Goal: Task Accomplishment & Management: Use online tool/utility

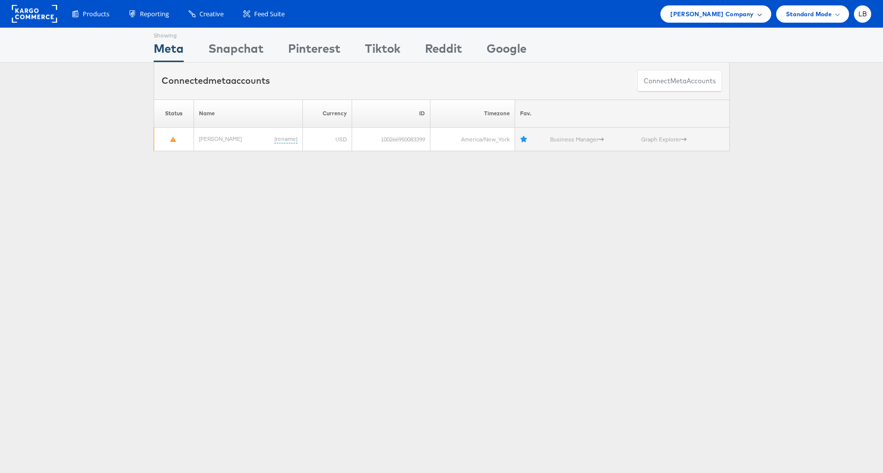
click at [707, 17] on span "Steve Madden Company" at bounding box center [711, 14] width 83 height 10
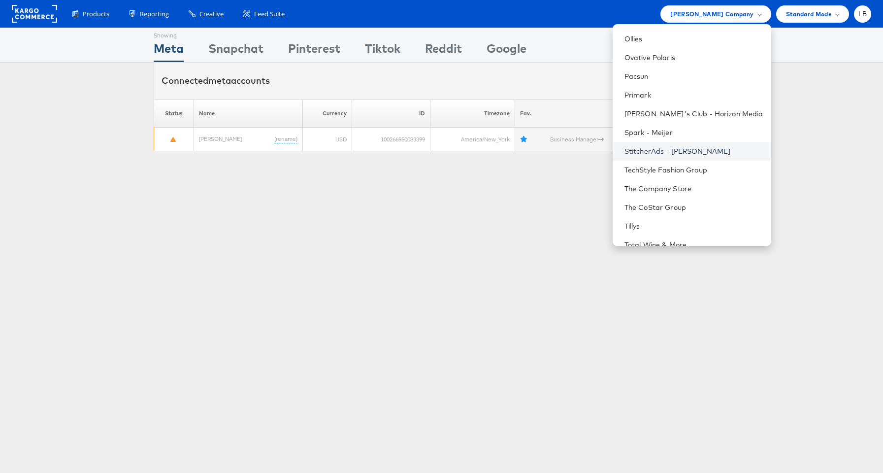
scroll to position [561, 0]
click at [723, 149] on link "StitcherAds - Adam Kirschner" at bounding box center [693, 149] width 139 height 10
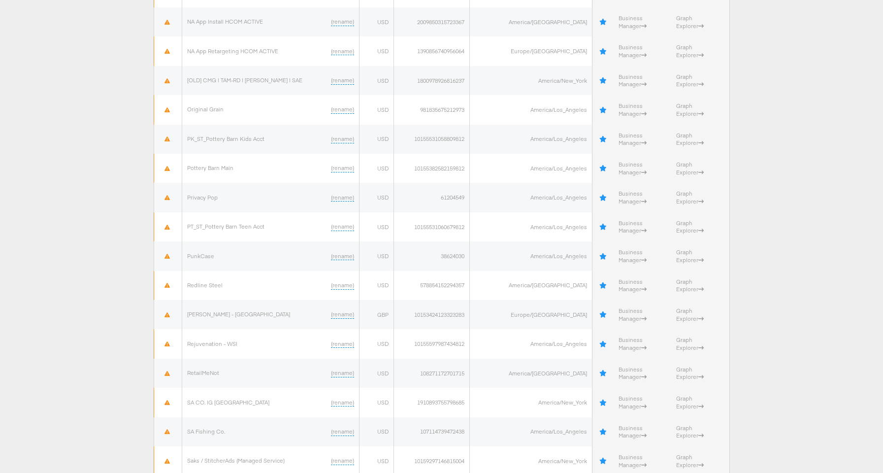
scroll to position [2273, 0]
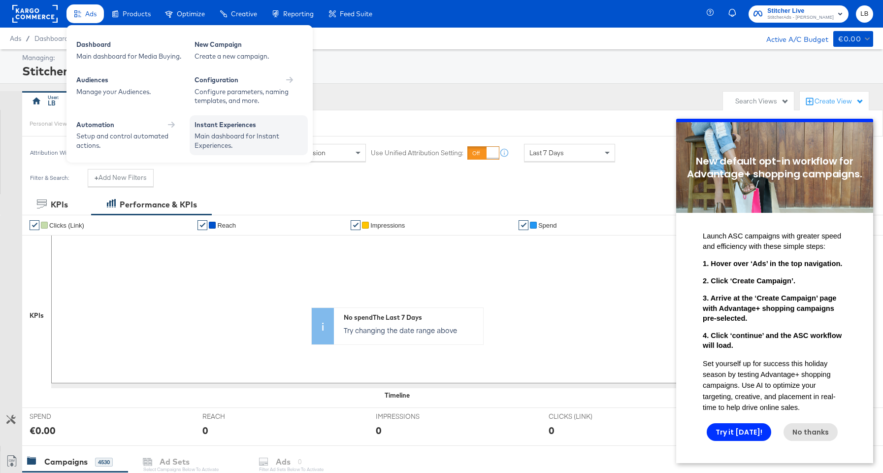
click at [232, 132] on div "Main dashboard for Instant Experiences." at bounding box center [248, 140] width 108 height 18
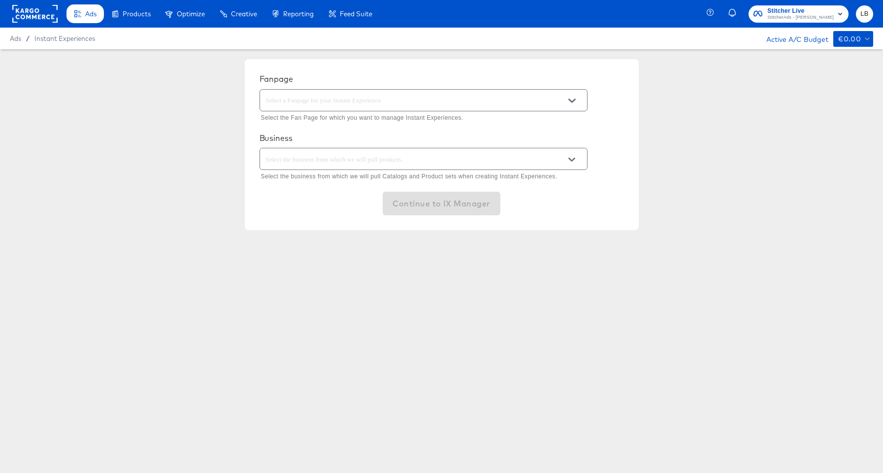
click at [416, 100] on input "text" at bounding box center [416, 100] width 304 height 11
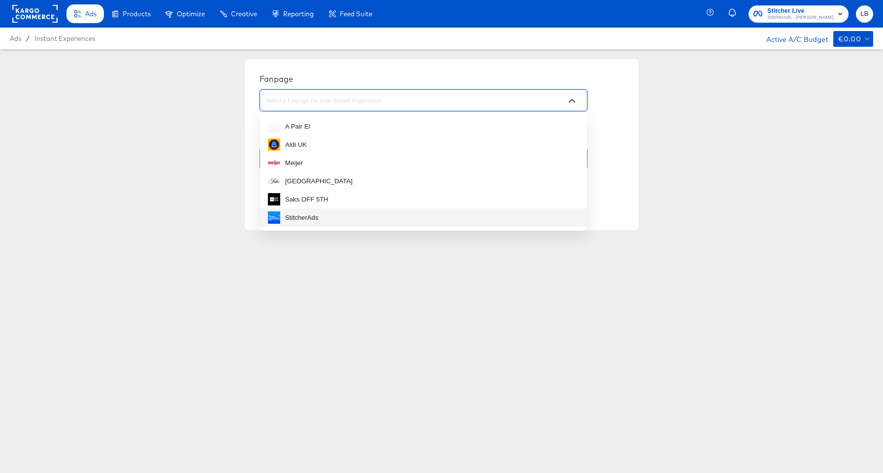
click at [323, 210] on li "StitcherAds" at bounding box center [423, 217] width 327 height 18
type input "StitcherAds"
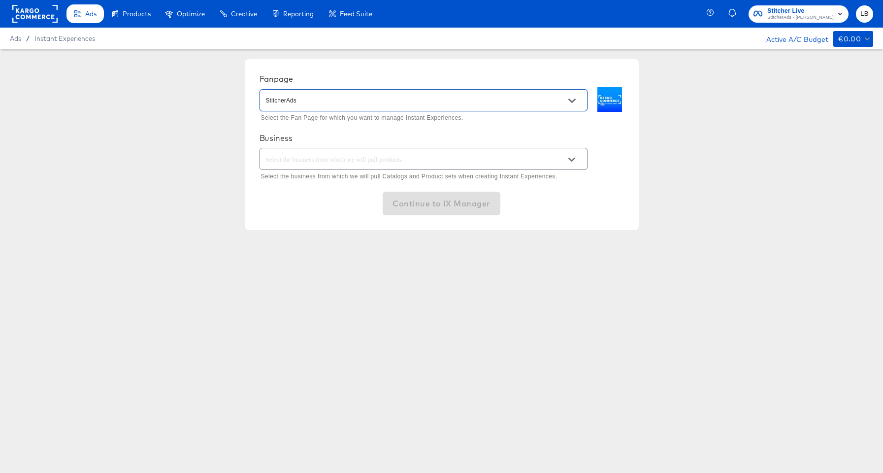
click at [340, 161] on input "text" at bounding box center [416, 159] width 304 height 11
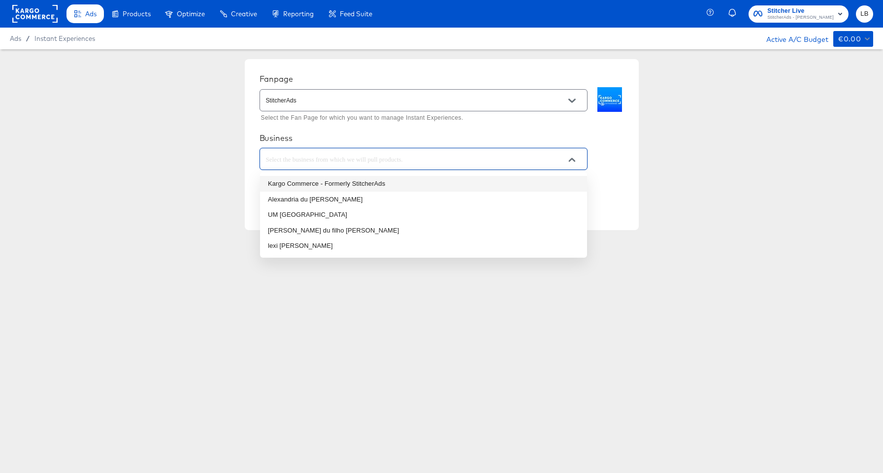
click at [342, 184] on li "Kargo Commerce - Formerly StitcherAds" at bounding box center [423, 184] width 327 height 16
type input "Kargo Commerce - Formerly StitcherAds"
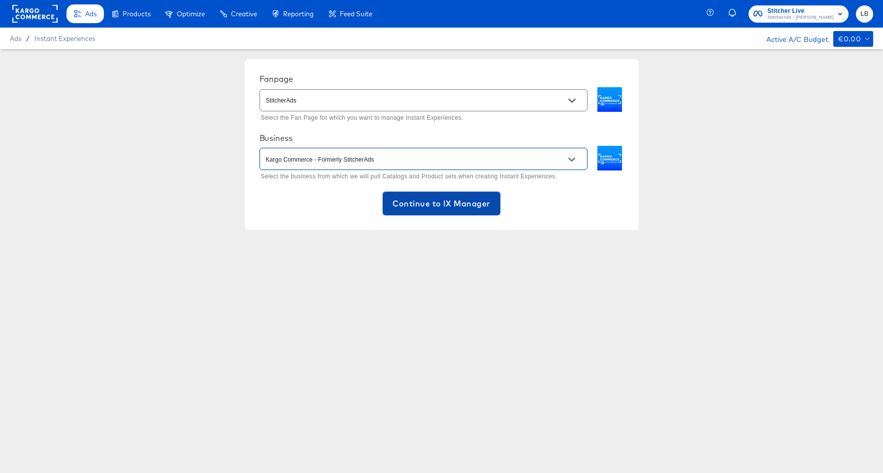
click at [409, 196] on span "Continue to IX Manager" at bounding box center [440, 203] width 97 height 14
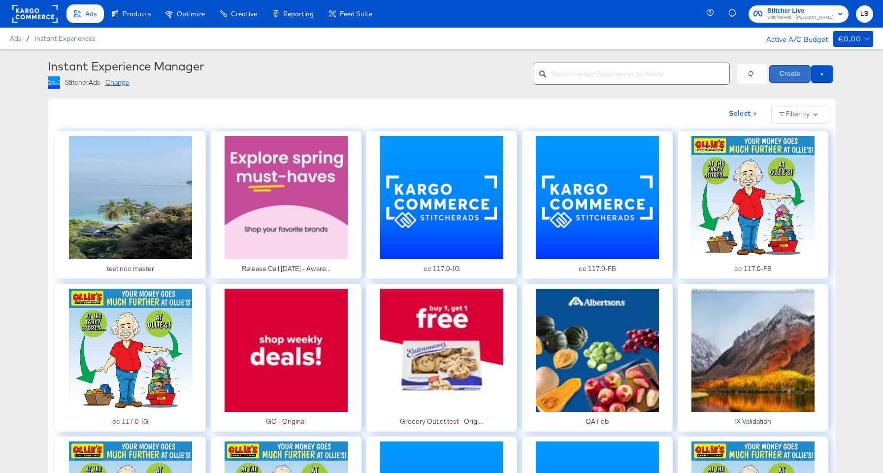
click at [784, 73] on button "Create" at bounding box center [789, 74] width 41 height 18
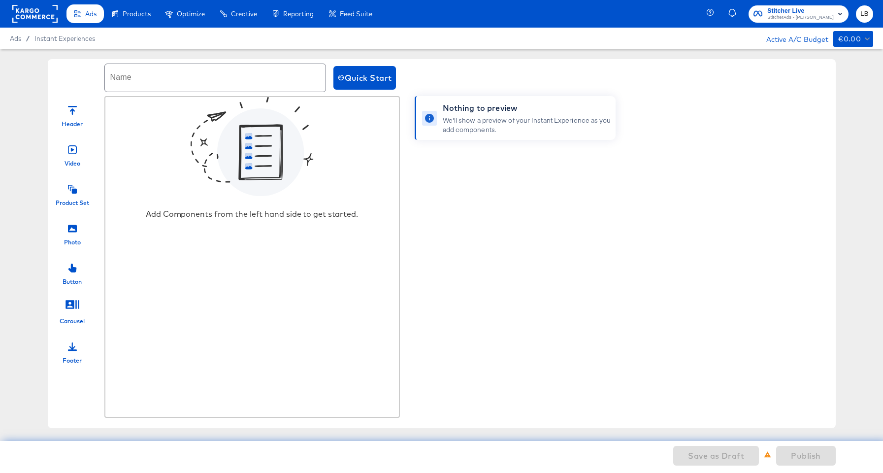
click at [67, 199] on div "Product Set" at bounding box center [72, 202] width 33 height 8
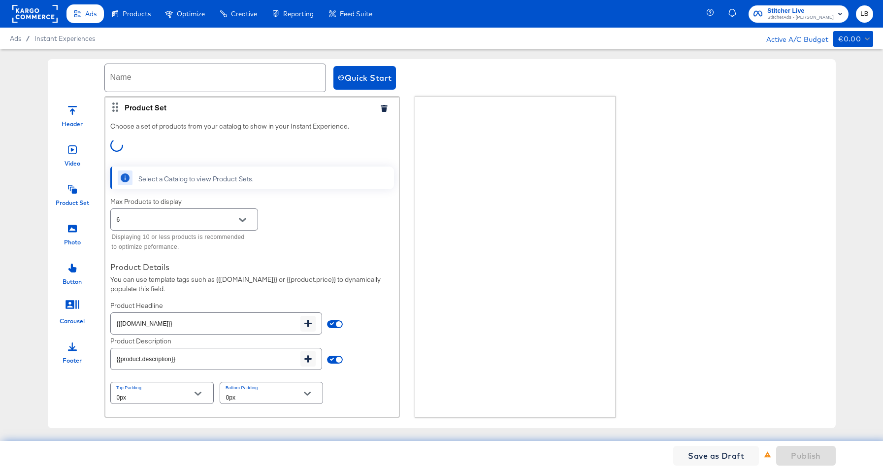
click at [225, 177] on div "Select a Catalog to view Product Sets." at bounding box center [196, 178] width 116 height 9
click at [162, 169] on div "Select a Catalog to view Product Sets." at bounding box center [266, 177] width 256 height 23
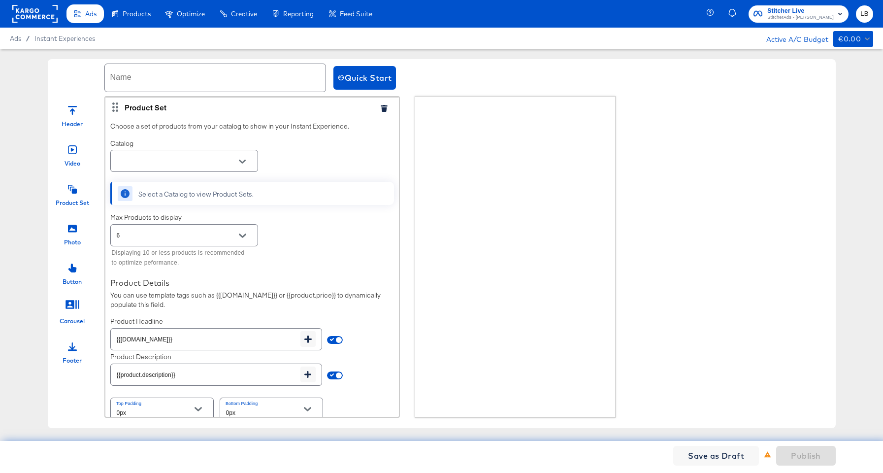
click at [152, 196] on div "Select a Catalog to view Product Sets." at bounding box center [196, 194] width 116 height 9
click at [240, 162] on icon "Open" at bounding box center [242, 161] width 7 height 7
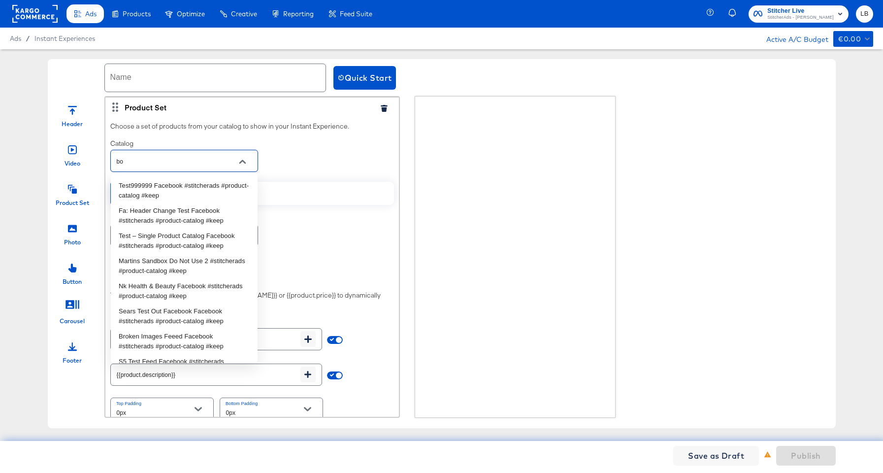
type input "b"
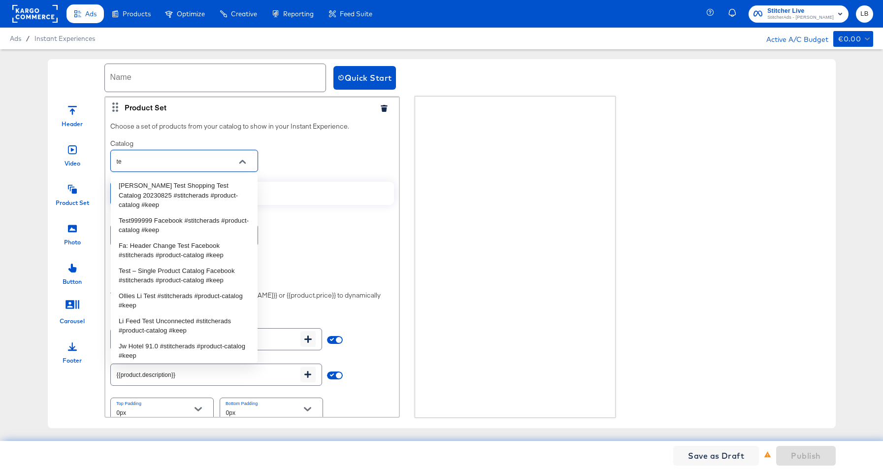
type input "t"
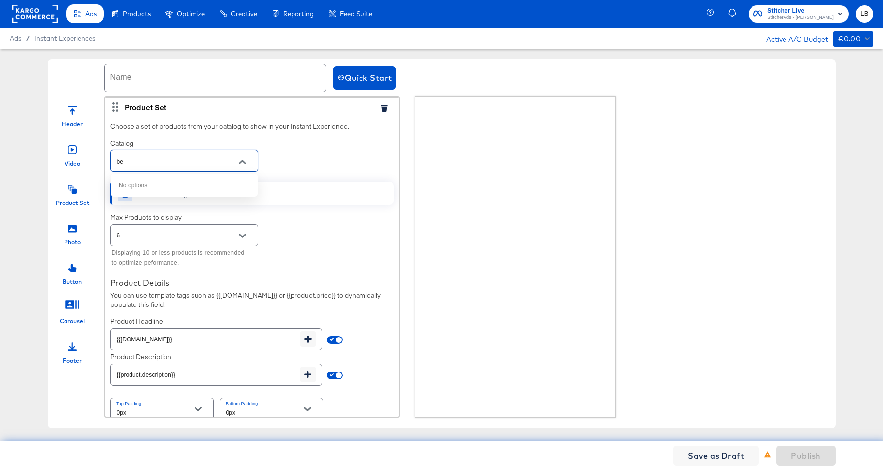
type input "b"
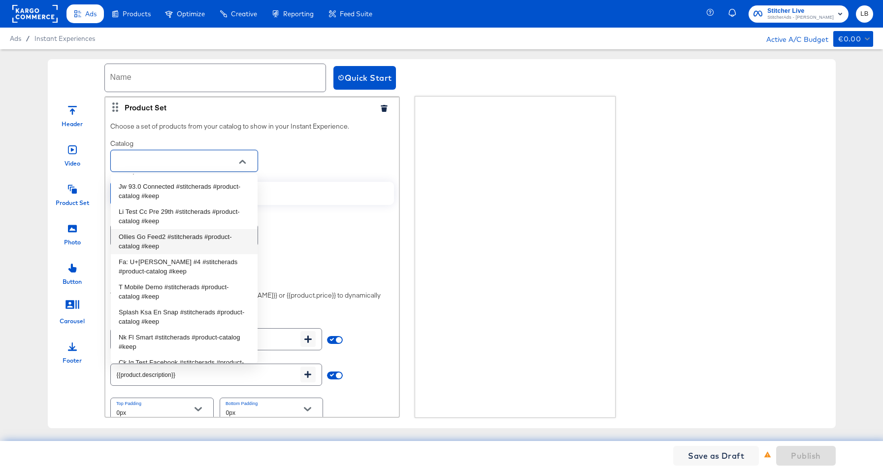
scroll to position [6612, 0]
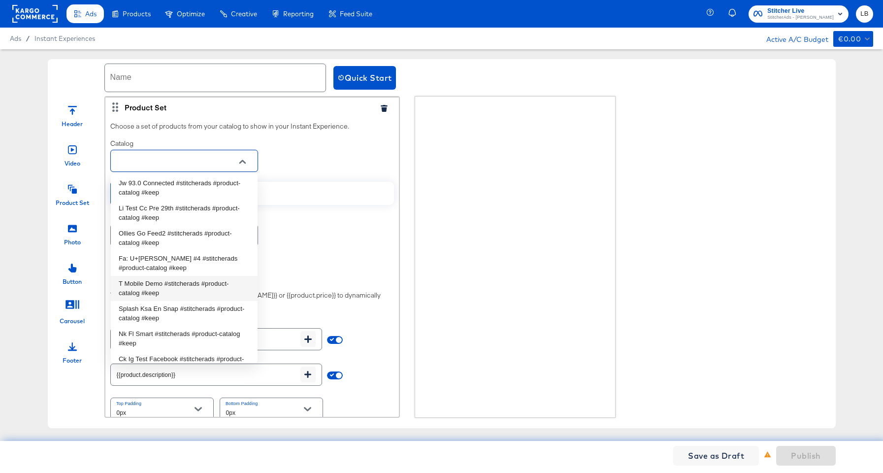
click at [215, 276] on li "T Mobile Demo #stitcherads #product-catalog #keep" at bounding box center [184, 288] width 147 height 25
type input "T Mobile Demo #stitcherads #product-catalog #keep"
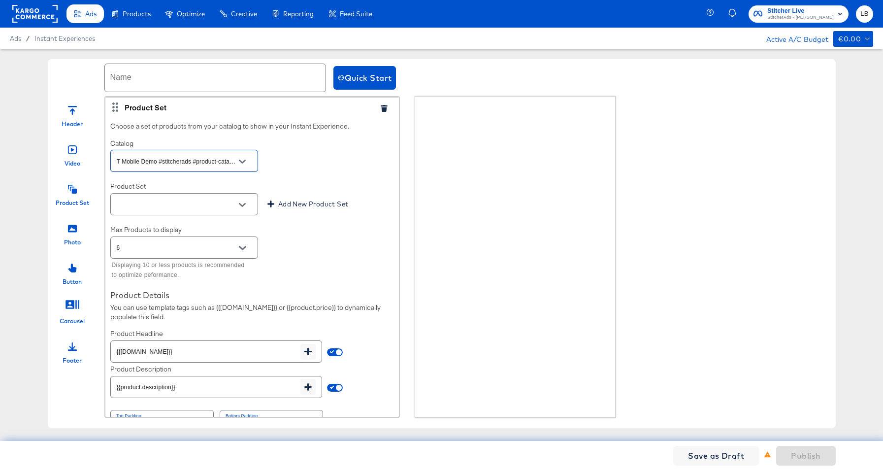
click at [243, 161] on icon "Open" at bounding box center [242, 161] width 7 height 7
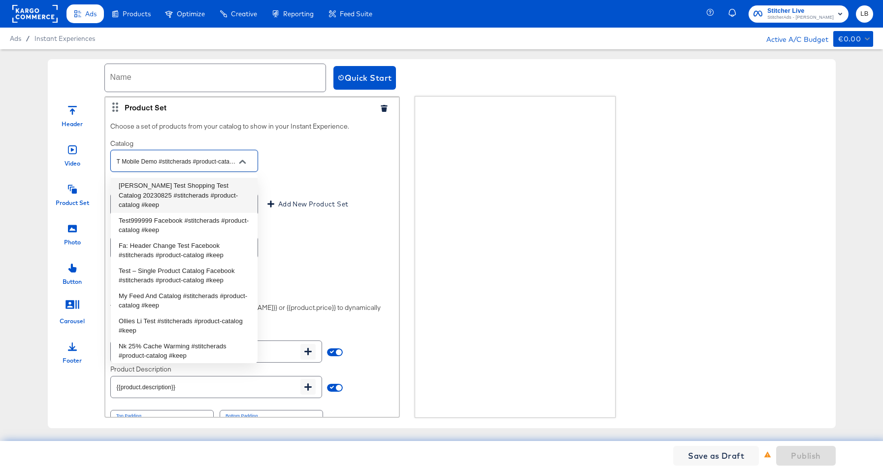
scroll to position [0, 21]
drag, startPoint x: 220, startPoint y: 161, endPoint x: 263, endPoint y: 161, distance: 43.3
click at [263, 161] on div "Catalog T Mobile Demo #stitcherads #product-catalog #keep" at bounding box center [252, 156] width 284 height 35
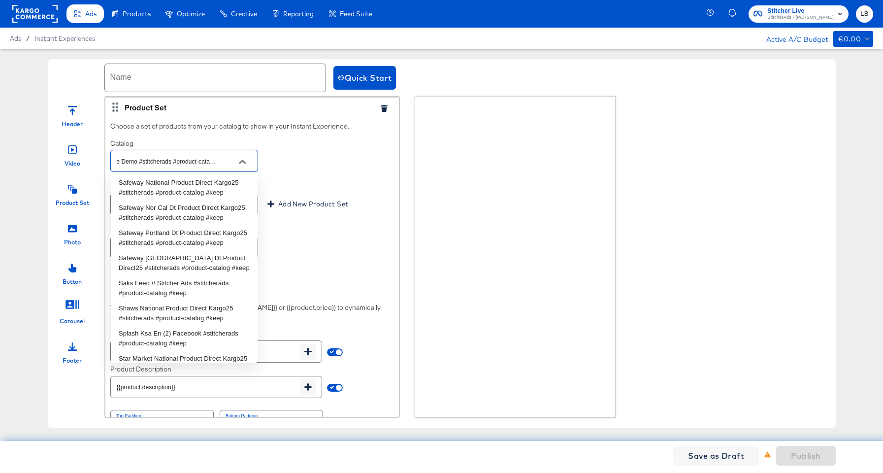
scroll to position [0, 0]
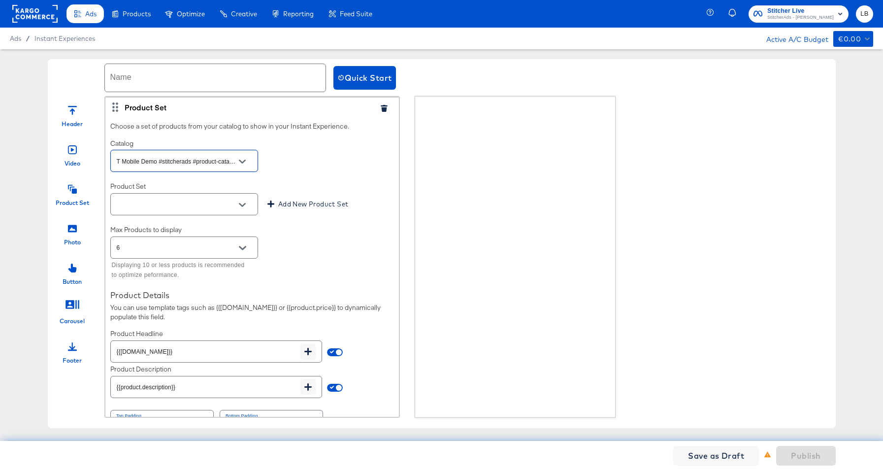
click at [248, 205] on button "Open" at bounding box center [242, 204] width 15 height 15
click at [326, 190] on div "Product Set Add New Product Set" at bounding box center [252, 199] width 284 height 35
